Goal: Transaction & Acquisition: Purchase product/service

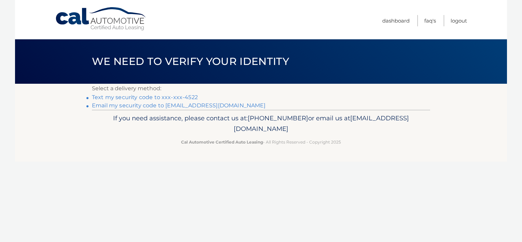
click at [152, 98] on link "Text my security code to xxx-xxx-4522" at bounding box center [145, 97] width 106 height 6
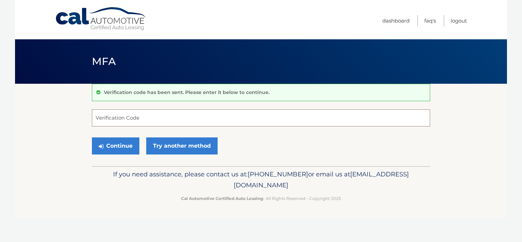
click at [141, 115] on input "Verification Code" at bounding box center [261, 117] width 338 height 17
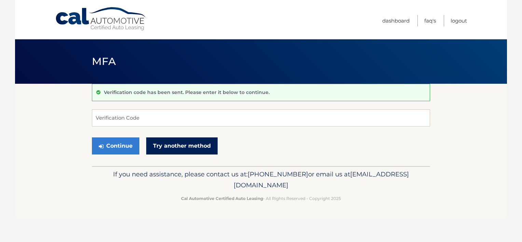
click at [186, 148] on link "Try another method" at bounding box center [181, 145] width 71 height 17
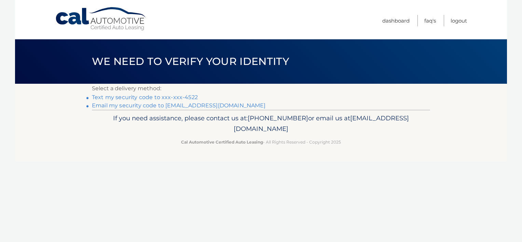
click at [176, 95] on link "Text my security code to xxx-xxx-4522" at bounding box center [145, 97] width 106 height 6
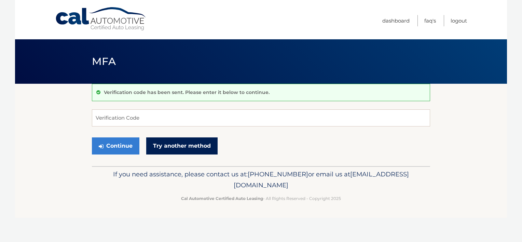
click at [163, 145] on link "Try another method" at bounding box center [181, 145] width 71 height 17
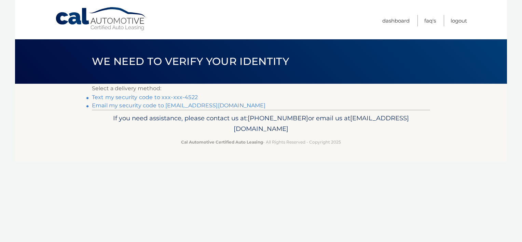
click at [180, 105] on link "Email my security code to r****@islandscreenprint.com" at bounding box center [179, 105] width 174 height 6
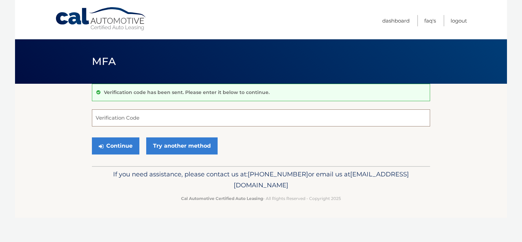
click at [95, 119] on input "Verification Code" at bounding box center [261, 117] width 338 height 17
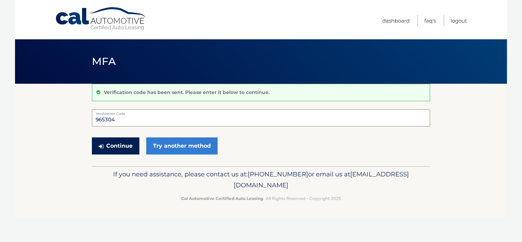
type input "965304"
click at [120, 142] on button "Continue" at bounding box center [115, 145] width 47 height 17
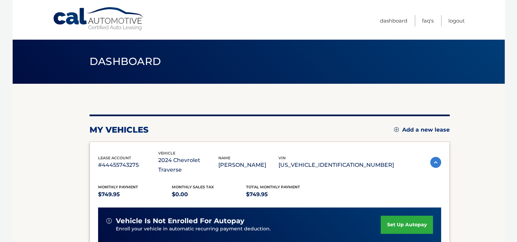
drag, startPoint x: 480, startPoint y: 34, endPoint x: 440, endPoint y: 34, distance: 40.3
click at [457, 35] on div "Cal Automotive Menu Dashboard FAQ's Logout" at bounding box center [259, 19] width 492 height 39
click at [392, 17] on link "Dashboard" at bounding box center [393, 20] width 27 height 11
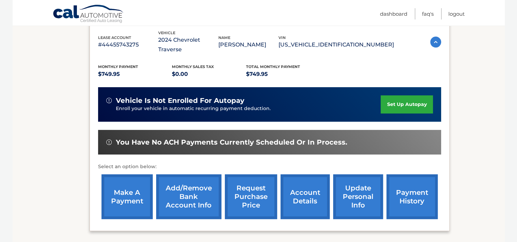
scroll to position [135, 0]
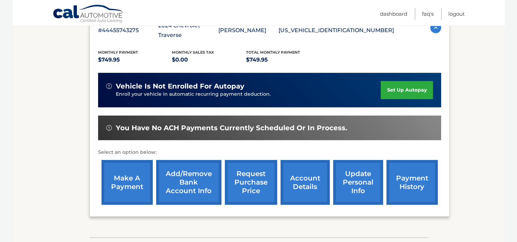
click at [306, 162] on link "account details" at bounding box center [304, 182] width 49 height 45
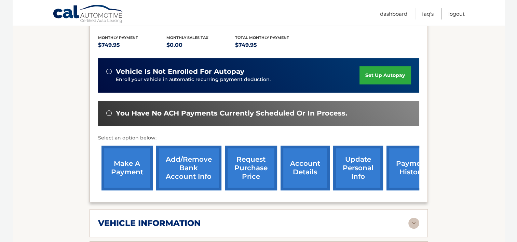
scroll to position [160, 0]
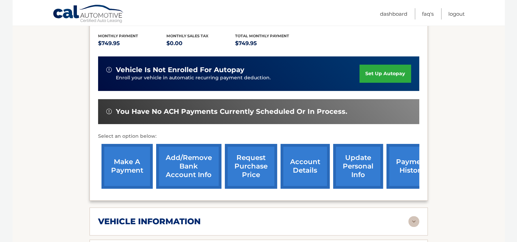
click at [126, 146] on link "make a payment" at bounding box center [126, 166] width 51 height 45
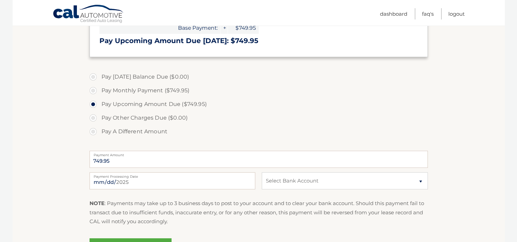
scroll to position [168, 0]
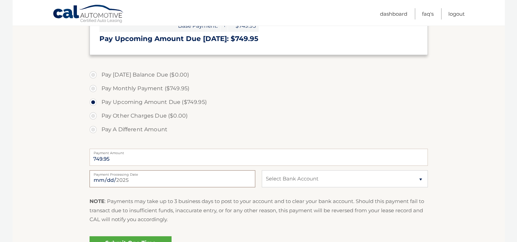
click at [114, 176] on input "2025-09-08" at bounding box center [172, 178] width 166 height 17
type input "2025-09-12"
click at [420, 178] on select "Select Bank Account Checking TD BANK NA *****1822 Checking JPMORGAN CHASE BANK,…" at bounding box center [345, 178] width 166 height 17
select select "YjQ1Nzg5OTItMTNkNy00ZWU3LTk3NjAtNmE1MTIxYTAzMWI1"
click at [262, 170] on select "Select Bank Account Checking TD BANK NA *****1822 Checking JPMORGAN CHASE BANK,…" at bounding box center [345, 178] width 166 height 17
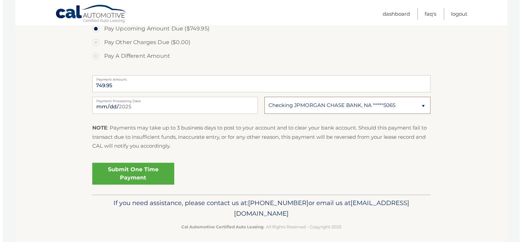
scroll to position [246, 0]
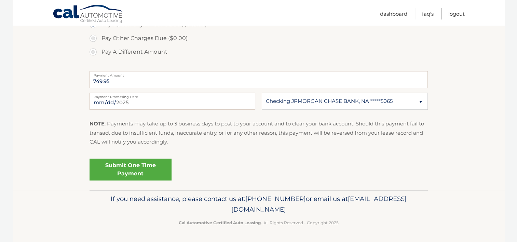
click at [122, 166] on link "Submit One Time Payment" at bounding box center [130, 169] width 82 height 22
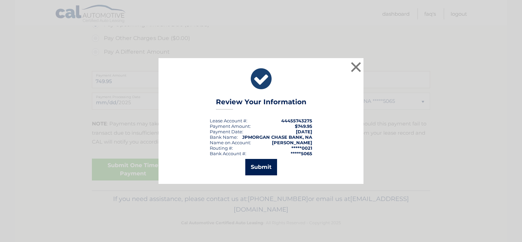
click at [255, 174] on button "Submit" at bounding box center [261, 167] width 32 height 16
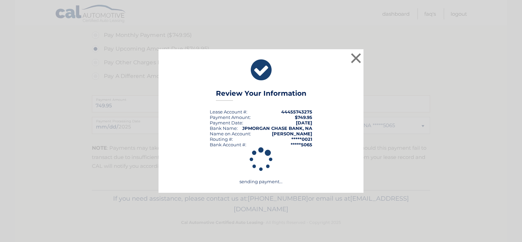
scroll to position [221, 0]
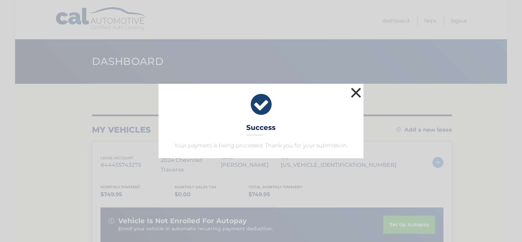
click at [354, 94] on button "×" at bounding box center [356, 93] width 14 height 14
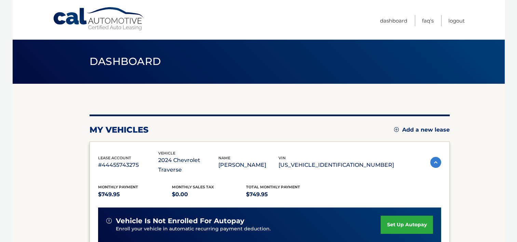
click at [445, 22] on li "Logout" at bounding box center [453, 20] width 24 height 11
click at [450, 19] on link "Logout" at bounding box center [456, 20] width 16 height 11
